Goal: Information Seeking & Learning: Learn about a topic

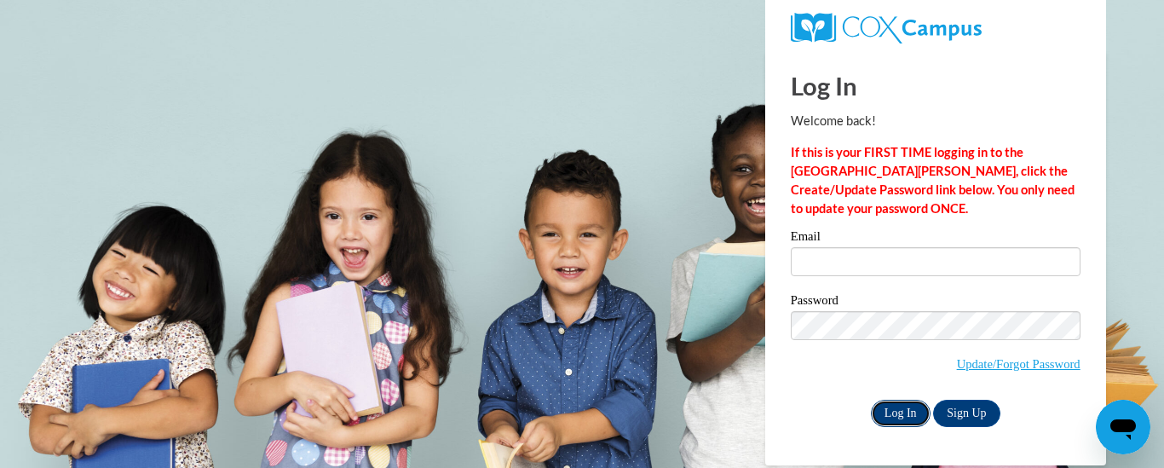
click at [902, 412] on input "Log In" at bounding box center [901, 413] width 60 height 27
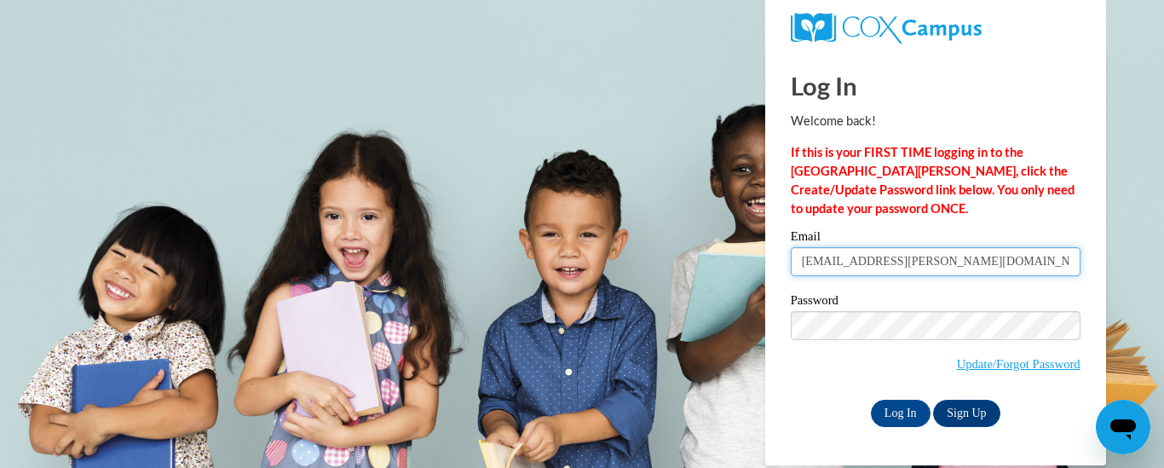
type input "bmcfield@jackson.k12.ms.us"
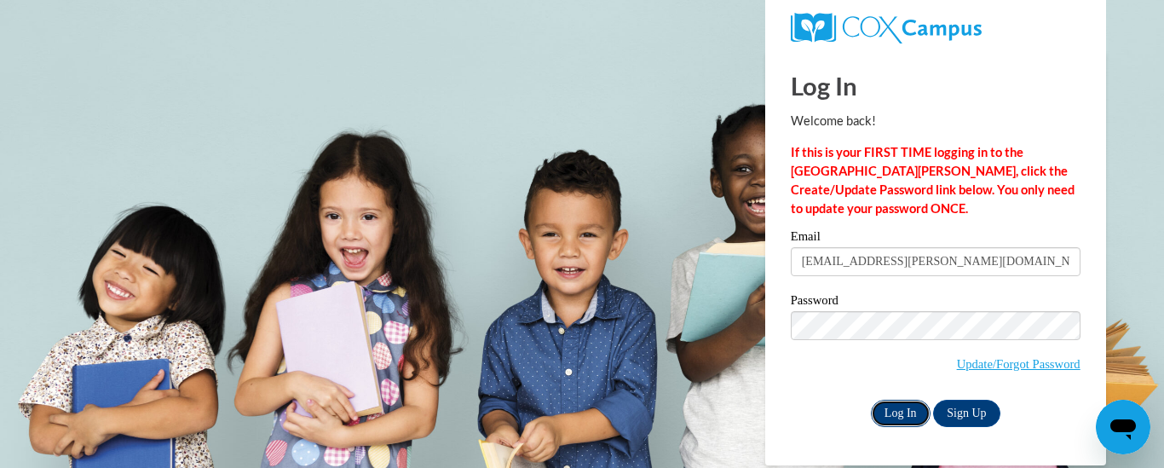
click at [898, 412] on input "Log In" at bounding box center [901, 413] width 60 height 27
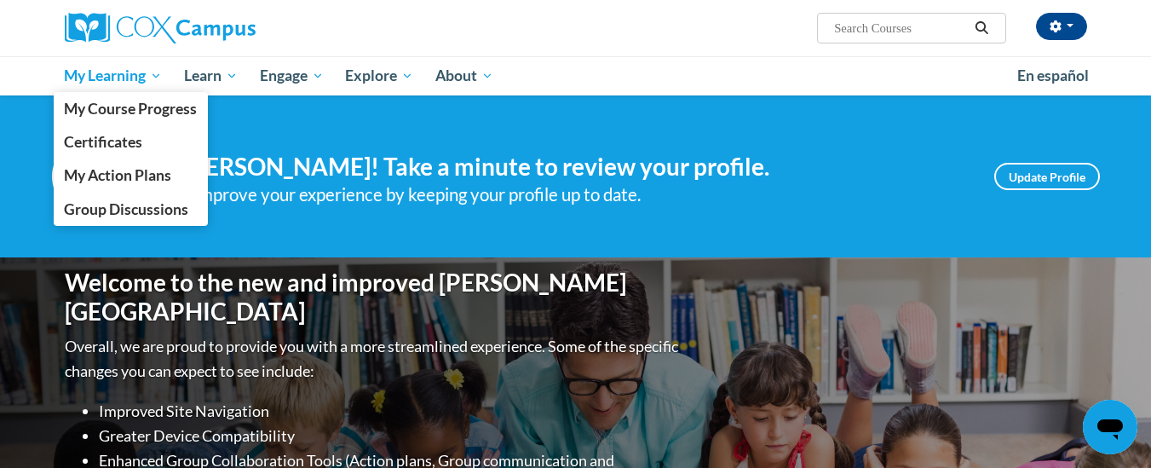
click at [112, 81] on span "My Learning" at bounding box center [113, 76] width 98 height 20
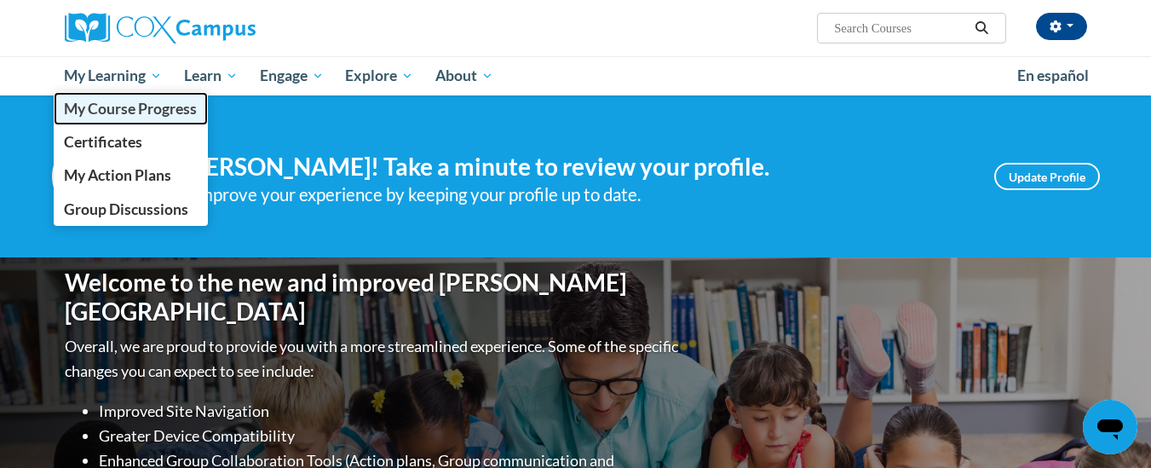
click at [112, 114] on span "My Course Progress" at bounding box center [130, 109] width 133 height 18
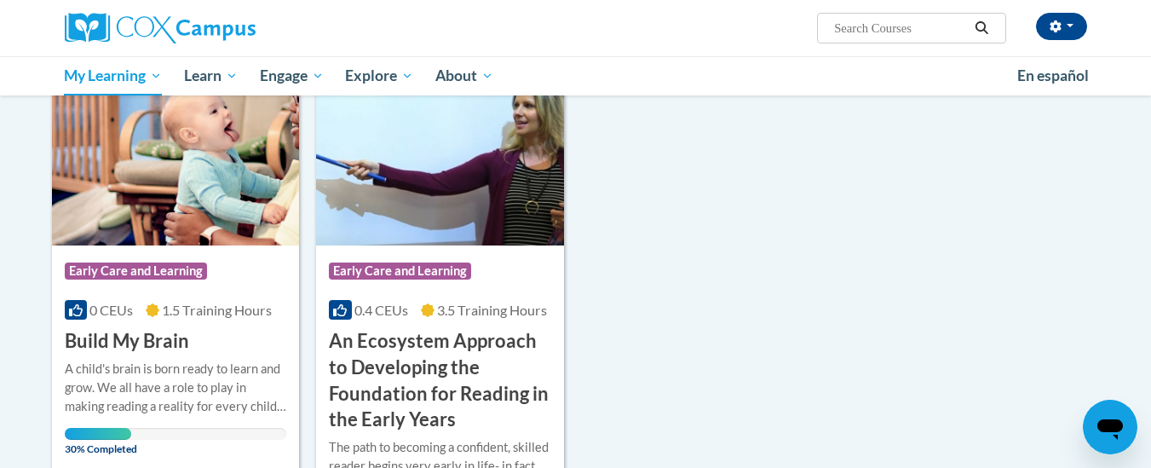
scroll to position [273, 0]
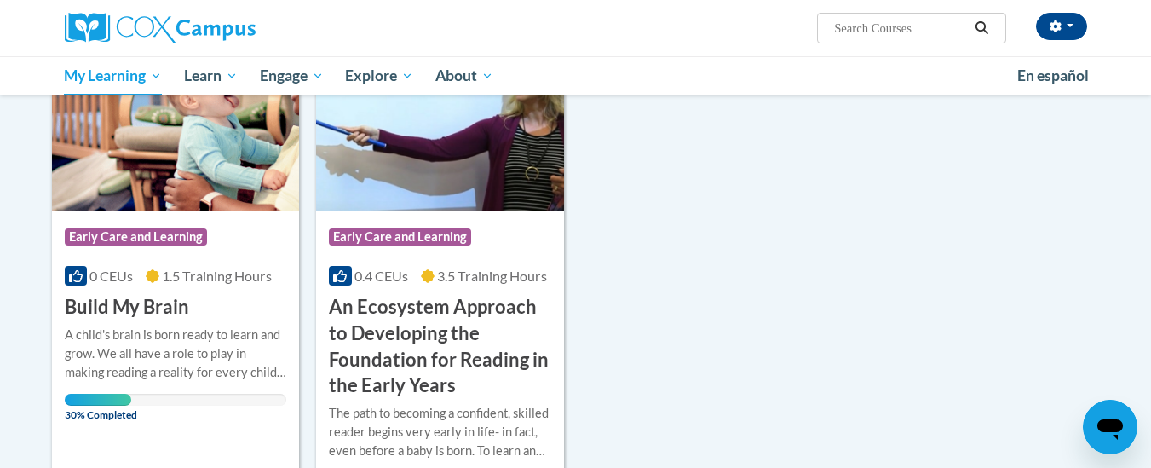
click at [107, 307] on h3 "Build My Brain" at bounding box center [127, 307] width 124 height 26
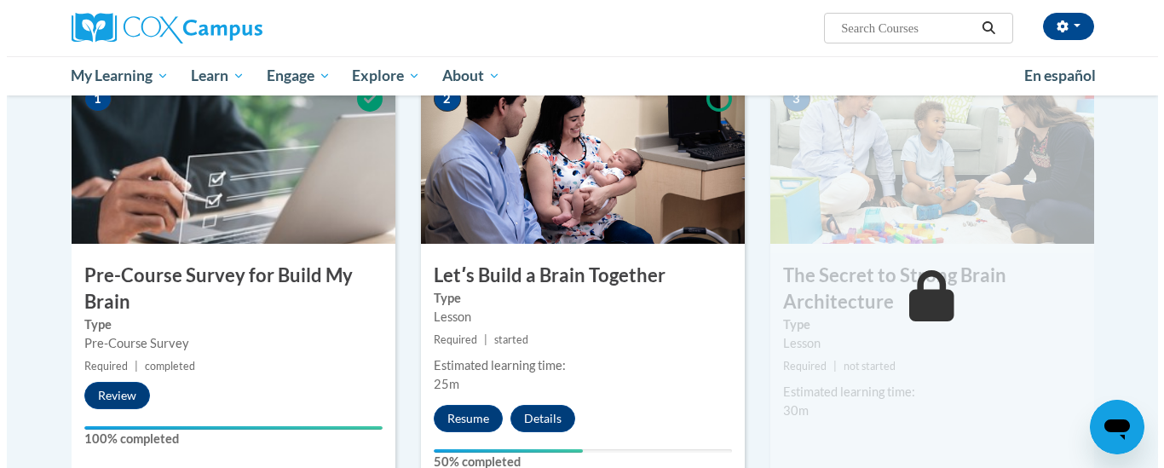
scroll to position [409, 0]
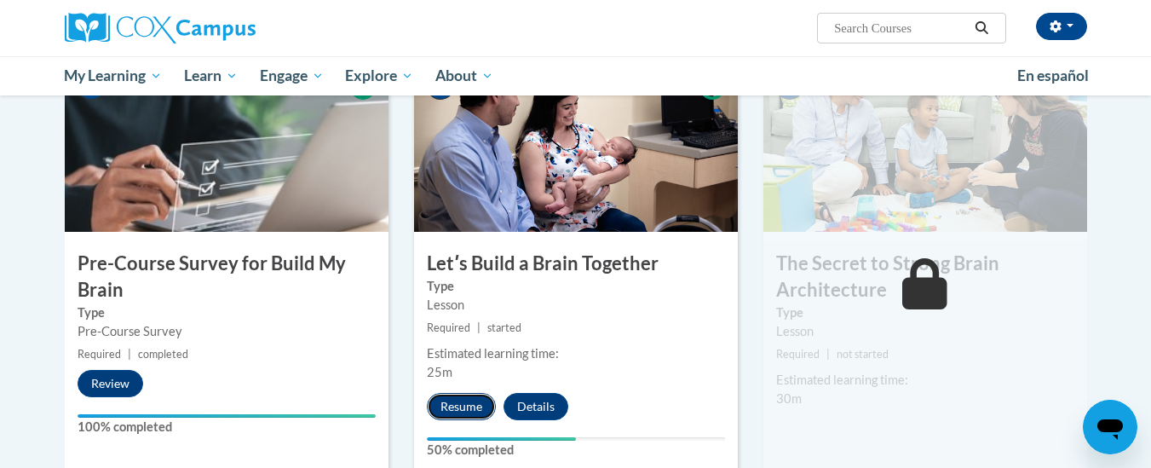
click at [462, 406] on button "Resume" at bounding box center [461, 406] width 69 height 27
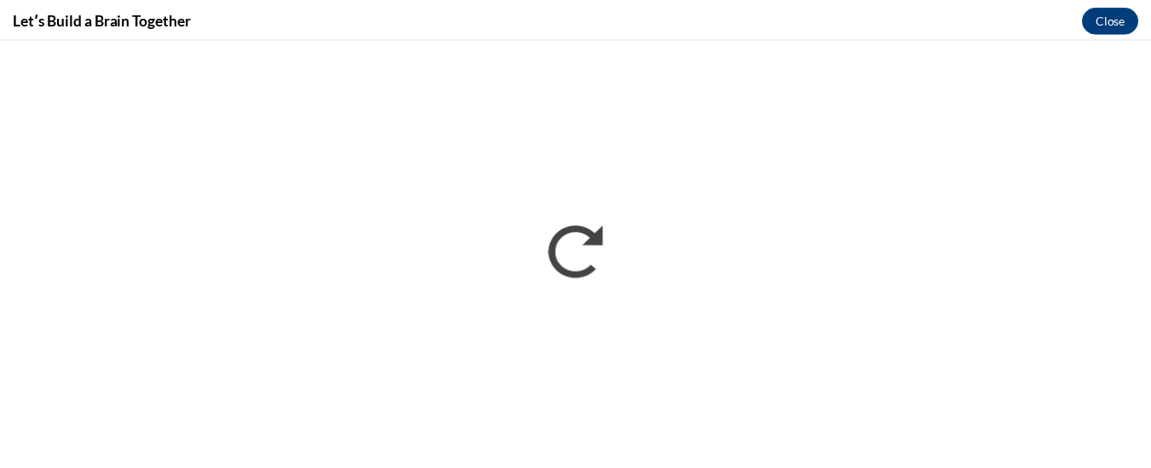
scroll to position [0, 0]
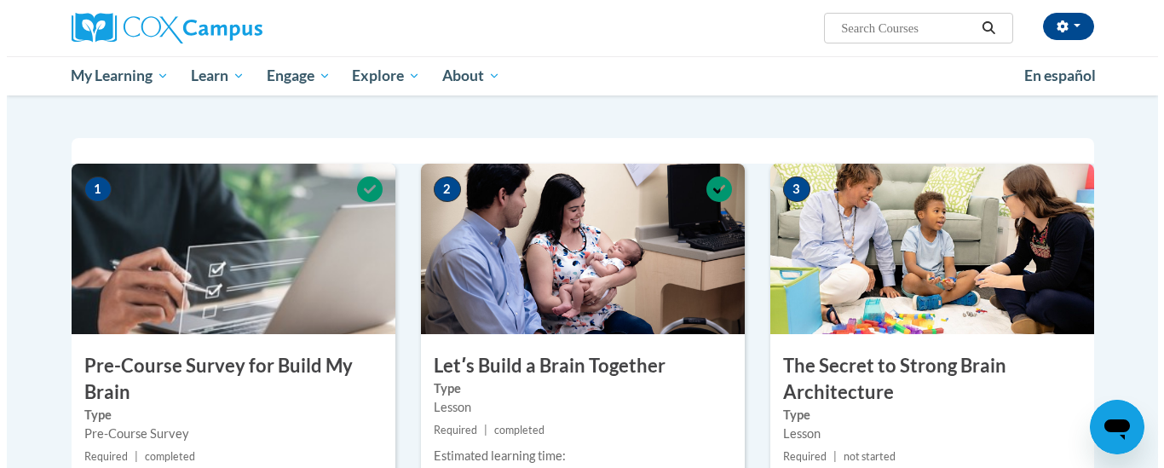
scroll to position [466, 0]
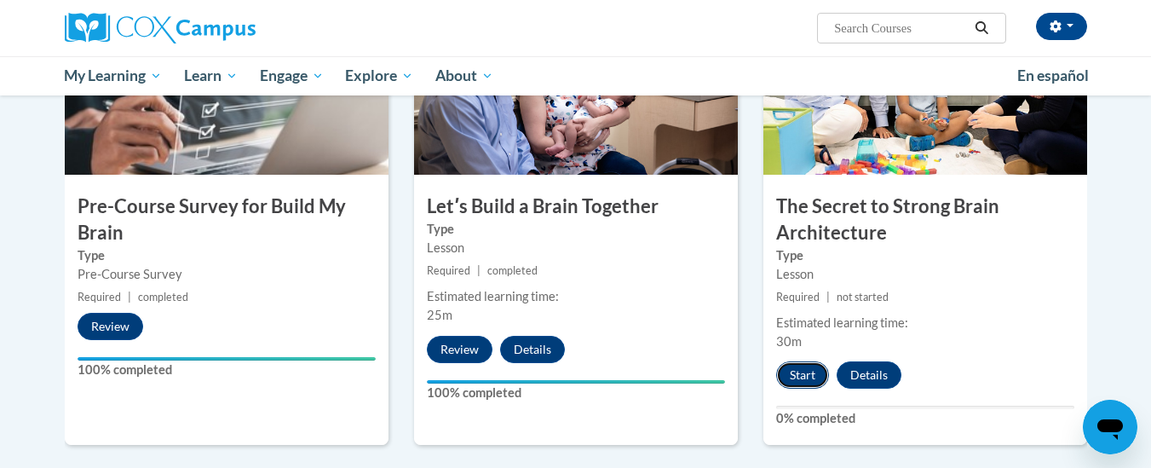
click at [798, 370] on button "Start" at bounding box center [802, 374] width 53 height 27
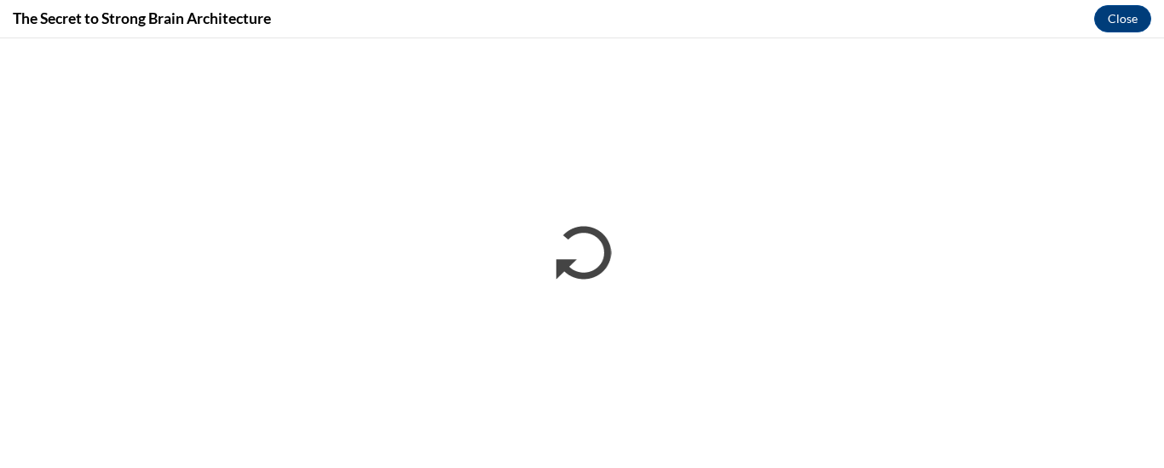
scroll to position [0, 0]
